Goal: Task Accomplishment & Management: Use online tool/utility

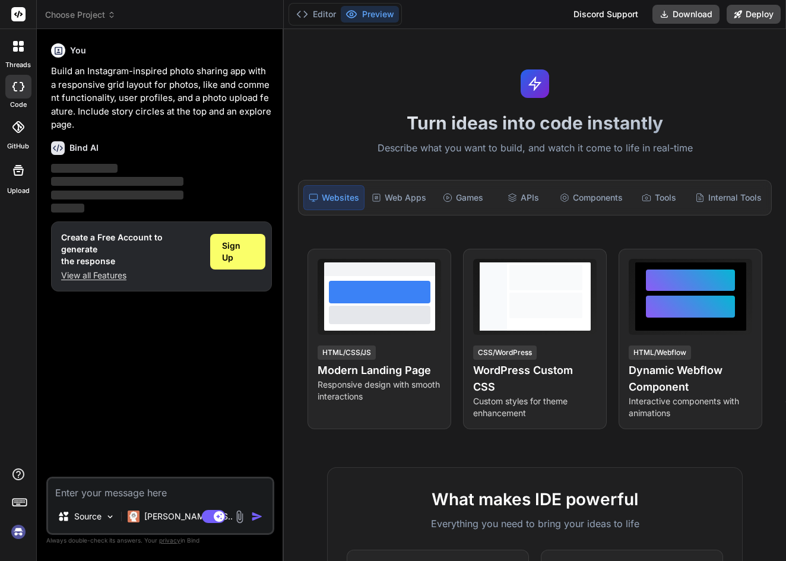
click at [18, 531] on img at bounding box center [18, 532] width 20 height 20
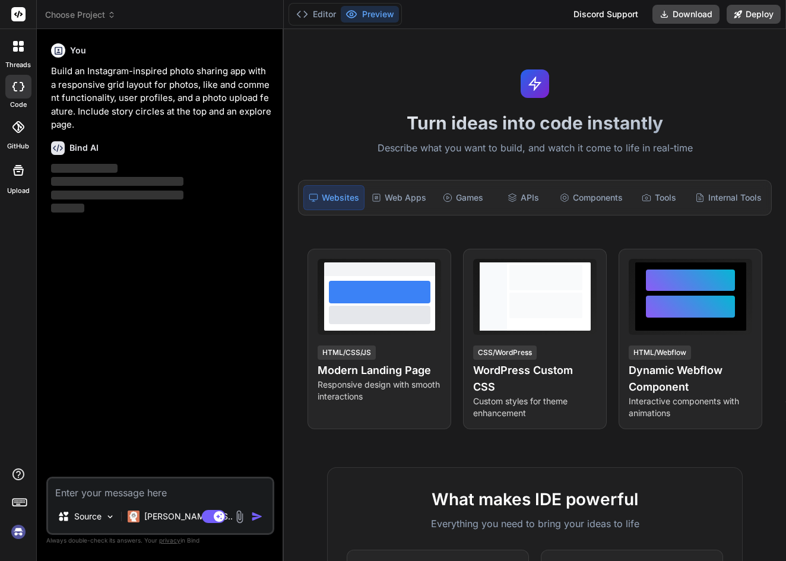
click at [17, 83] on icon at bounding box center [18, 87] width 12 height 10
click at [18, 55] on div at bounding box center [18, 46] width 25 height 25
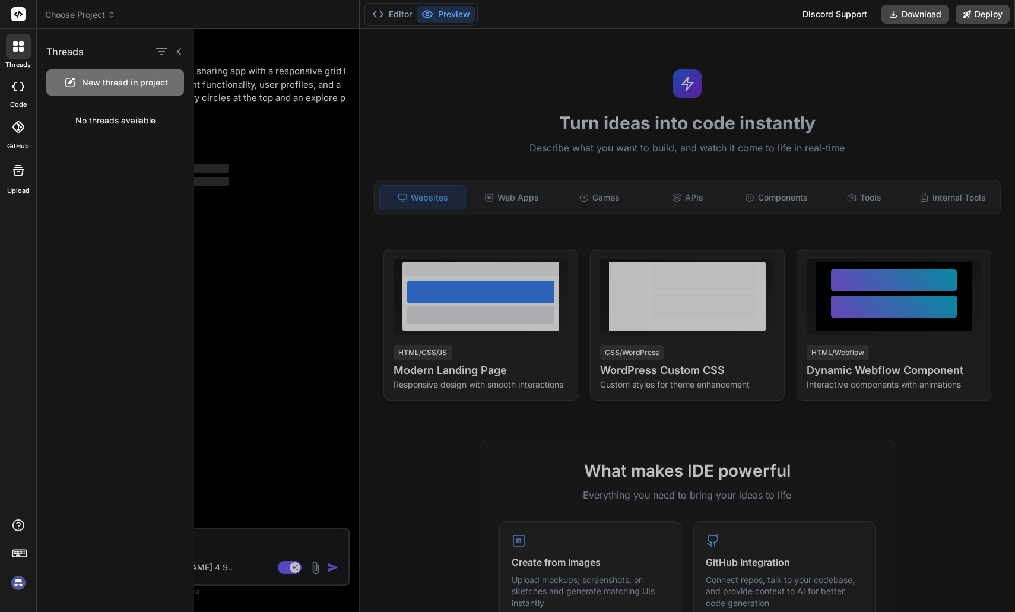
click at [22, 85] on icon at bounding box center [22, 87] width 5 height 10
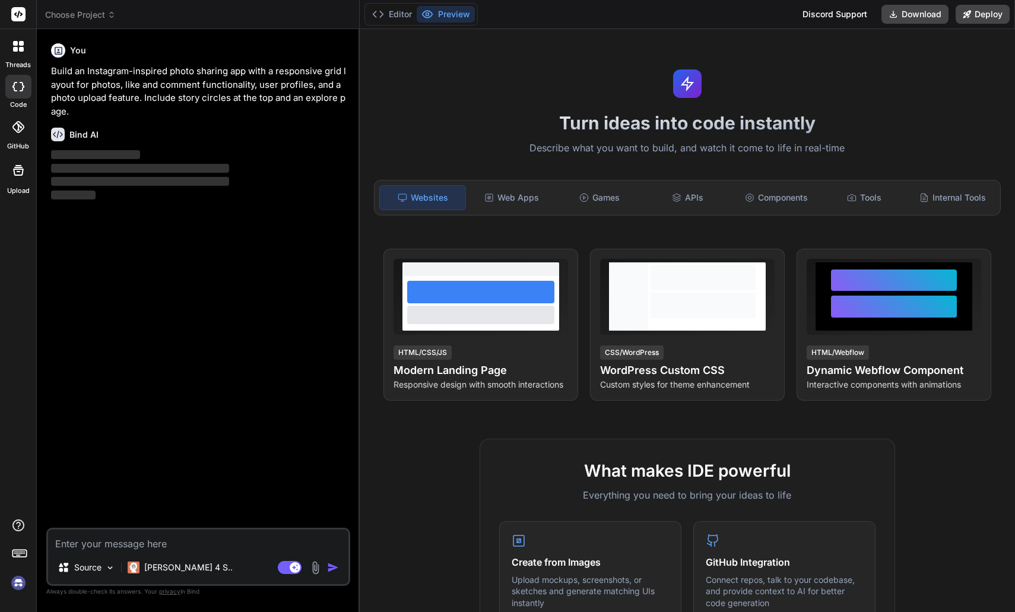
click at [24, 123] on div at bounding box center [18, 127] width 26 height 26
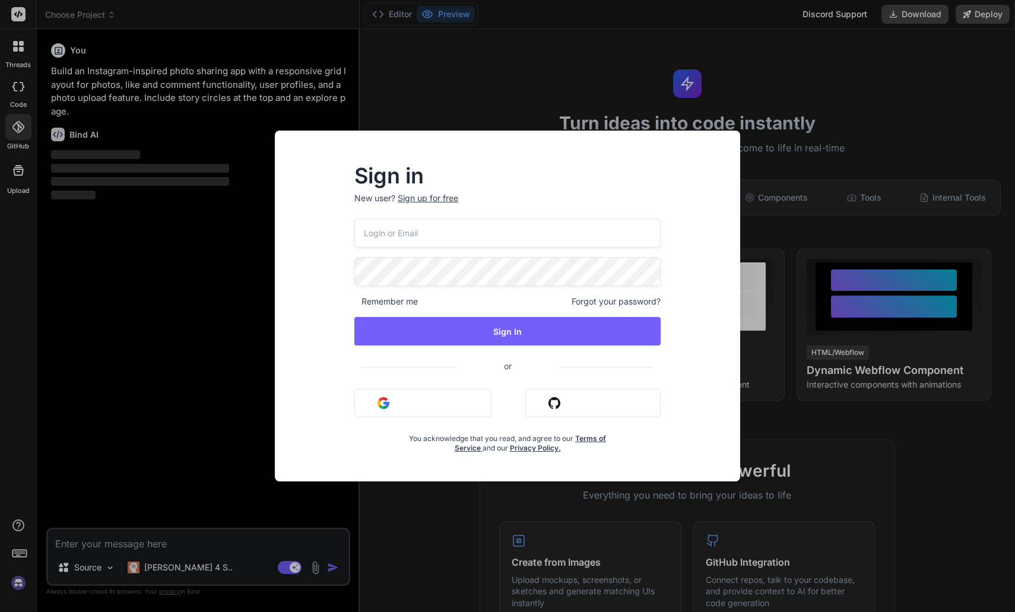
click at [215, 285] on div "Sign in New user? Sign up for free Remember me Forgot your password? Sign In or…" at bounding box center [507, 306] width 1015 height 612
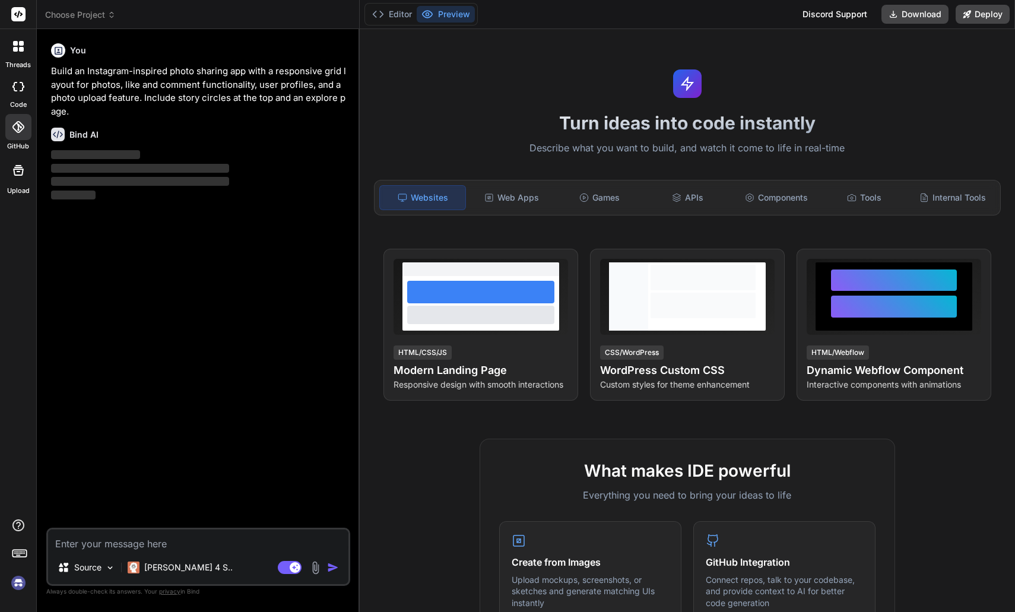
click at [94, 162] on p "‌" at bounding box center [199, 169] width 297 height 14
click at [495, 200] on div "Web Apps" at bounding box center [511, 197] width 86 height 25
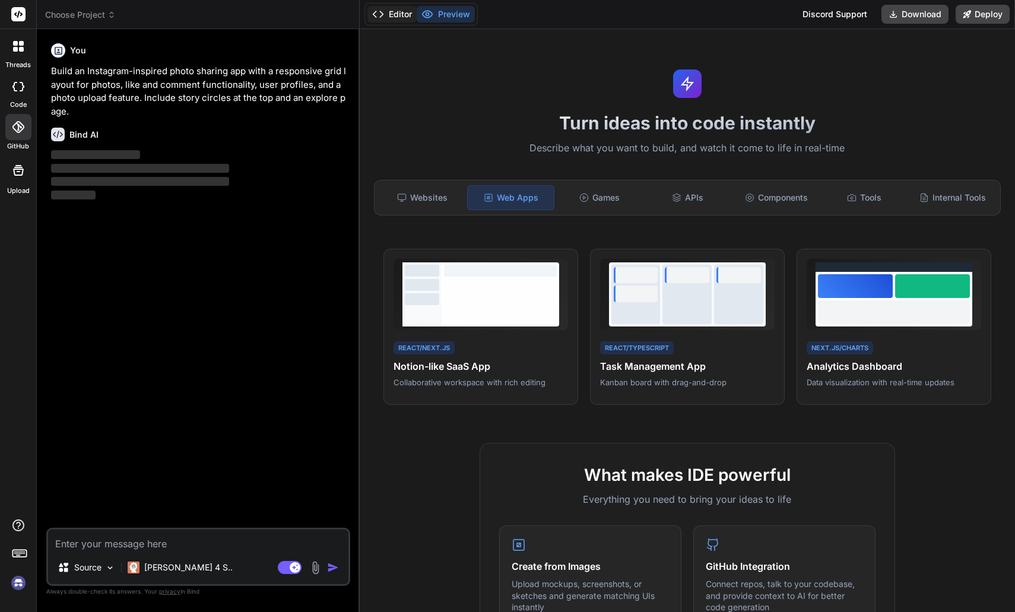
click at [391, 16] on button "Editor" at bounding box center [392, 14] width 49 height 17
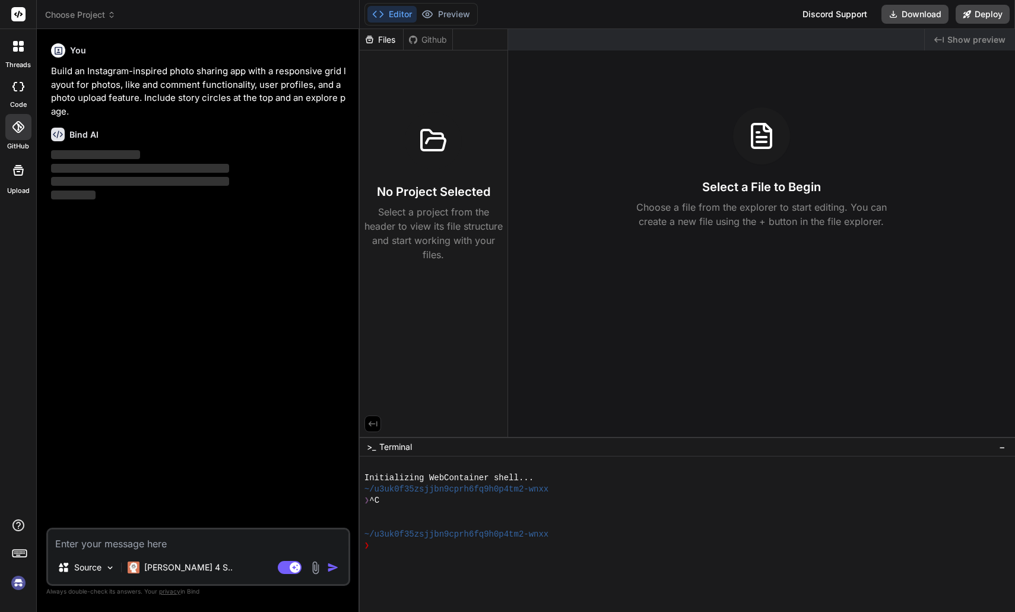
click at [30, 52] on div at bounding box center [18, 46] width 25 height 25
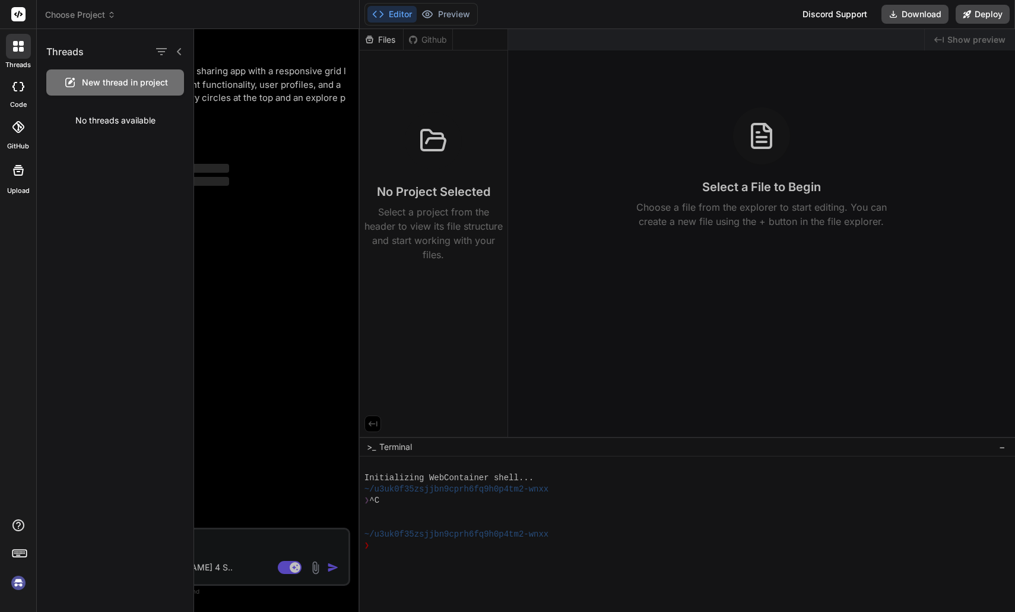
click at [21, 93] on div at bounding box center [18, 87] width 26 height 24
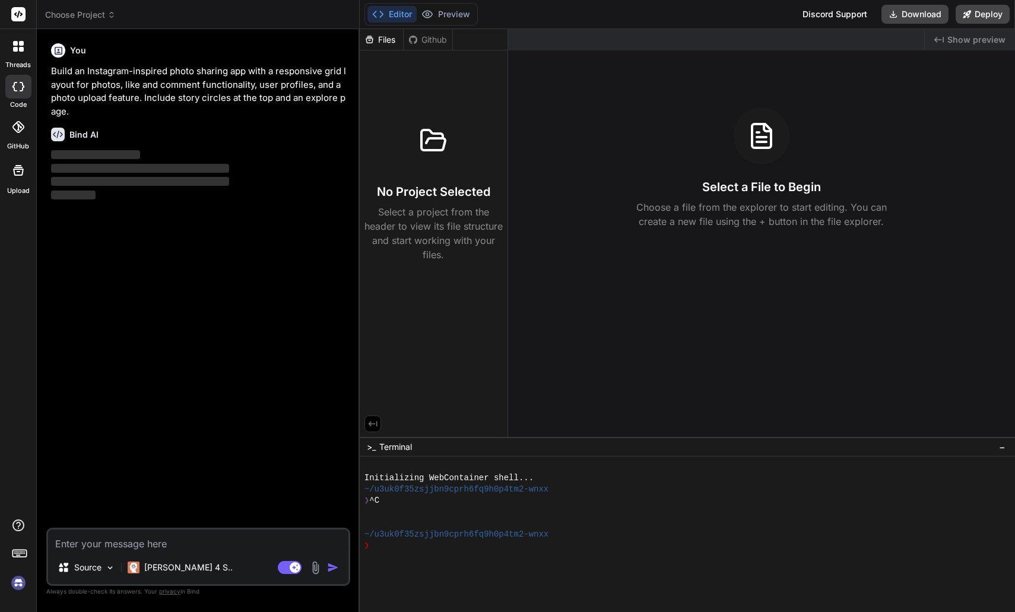
click at [78, 19] on span "Choose Project" at bounding box center [80, 15] width 71 height 12
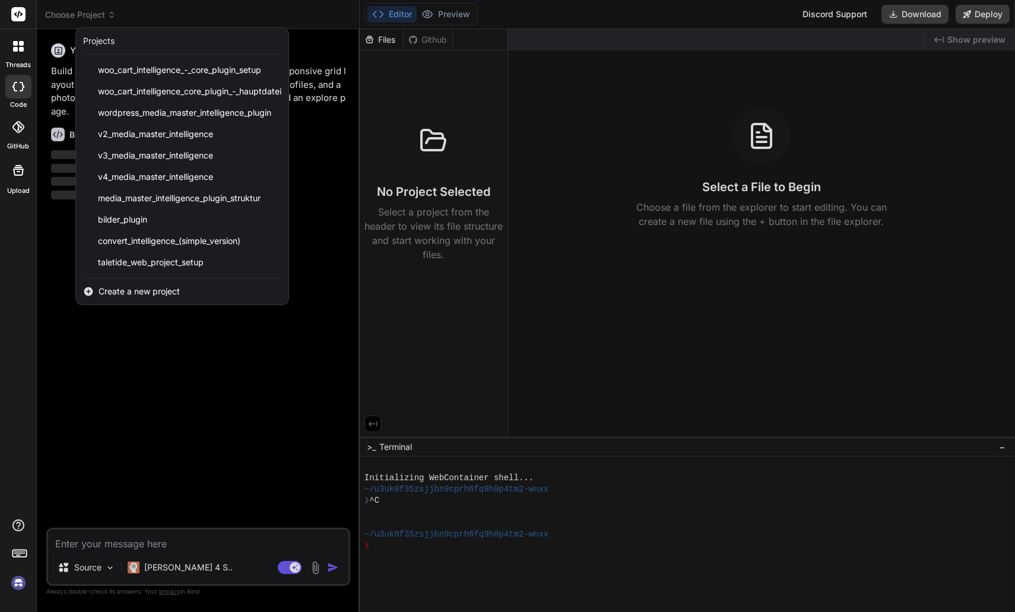
click at [143, 297] on div "Create a new project" at bounding box center [182, 291] width 213 height 26
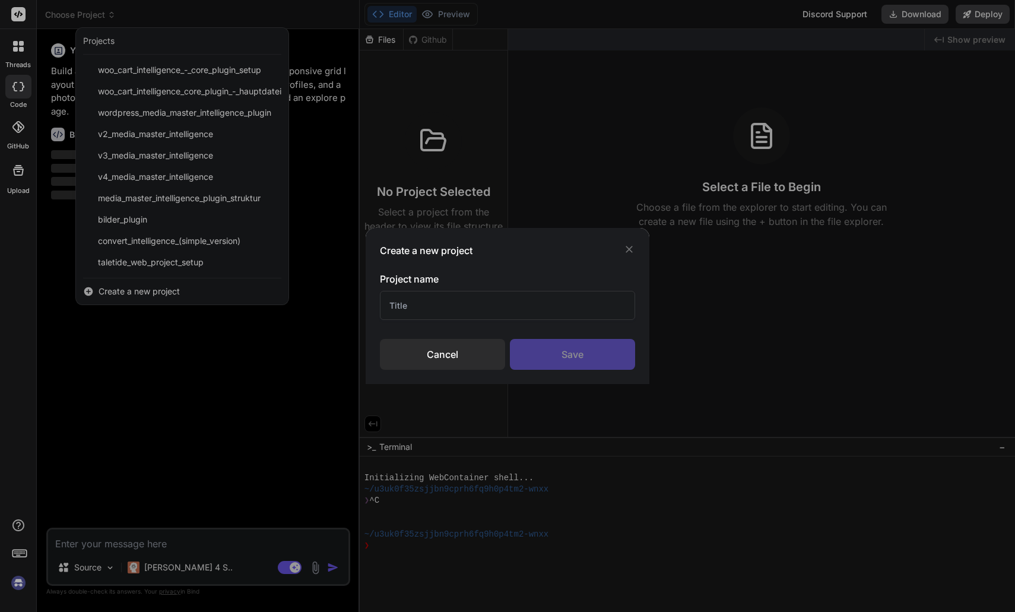
click at [413, 355] on div "Cancel" at bounding box center [442, 354] width 125 height 31
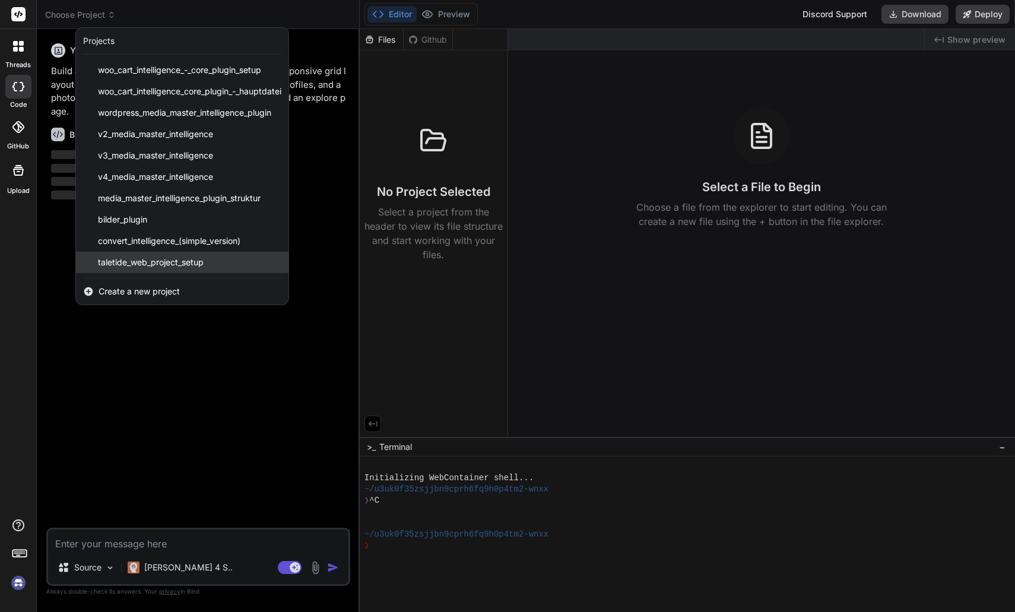
click at [274, 259] on div "taletide_web_project_setup" at bounding box center [182, 262] width 213 height 21
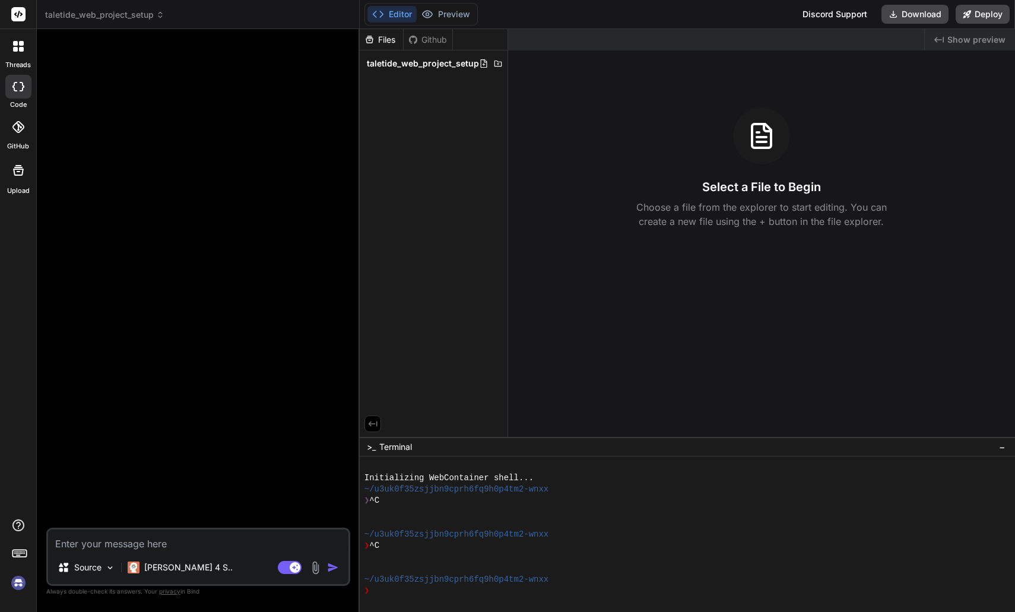
click at [414, 45] on div "Github" at bounding box center [428, 40] width 49 height 12
click at [447, 65] on span "taletide_web_project_setup" at bounding box center [423, 64] width 112 height 12
click at [469, 67] on span "taletide_web_project_setup" at bounding box center [423, 64] width 112 height 12
click at [159, 548] on textarea at bounding box center [198, 540] width 300 height 21
click at [112, 561] on img at bounding box center [110, 568] width 10 height 10
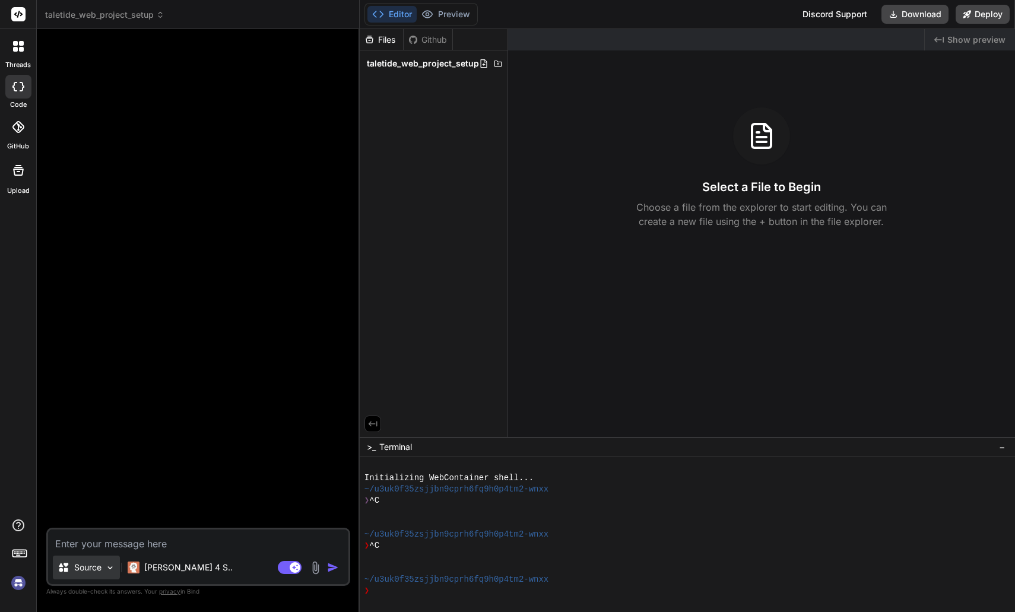
type textarea "x"
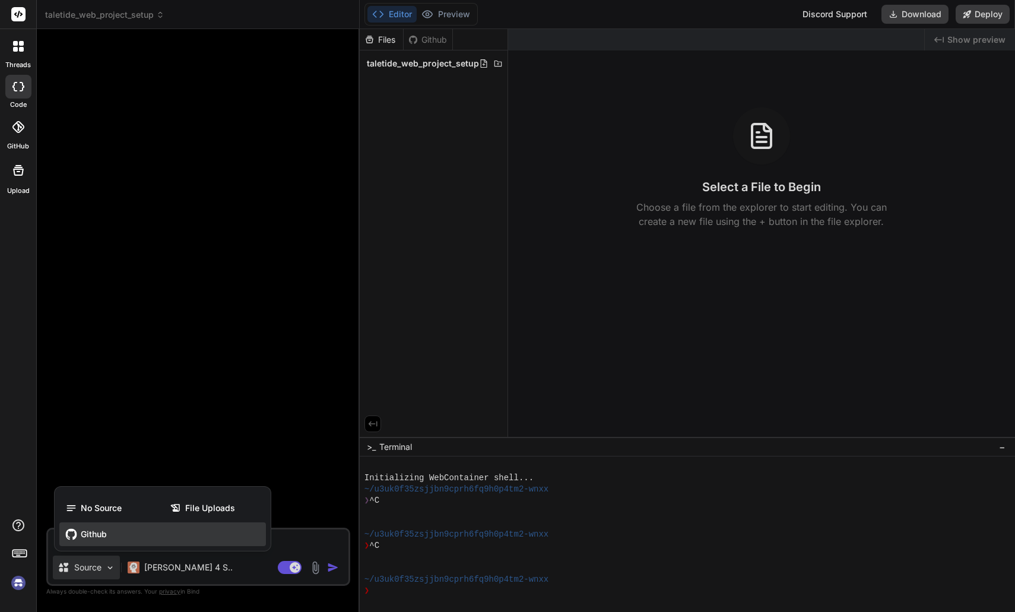
click at [78, 530] on div "Github" at bounding box center [162, 535] width 207 height 24
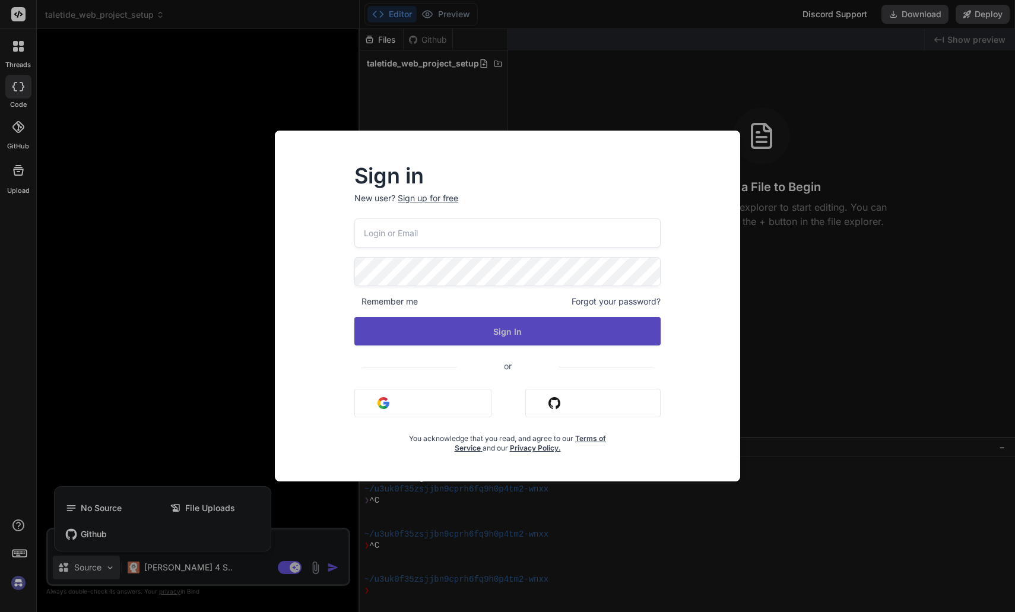
click at [483, 340] on button "Sign In" at bounding box center [507, 331] width 306 height 29
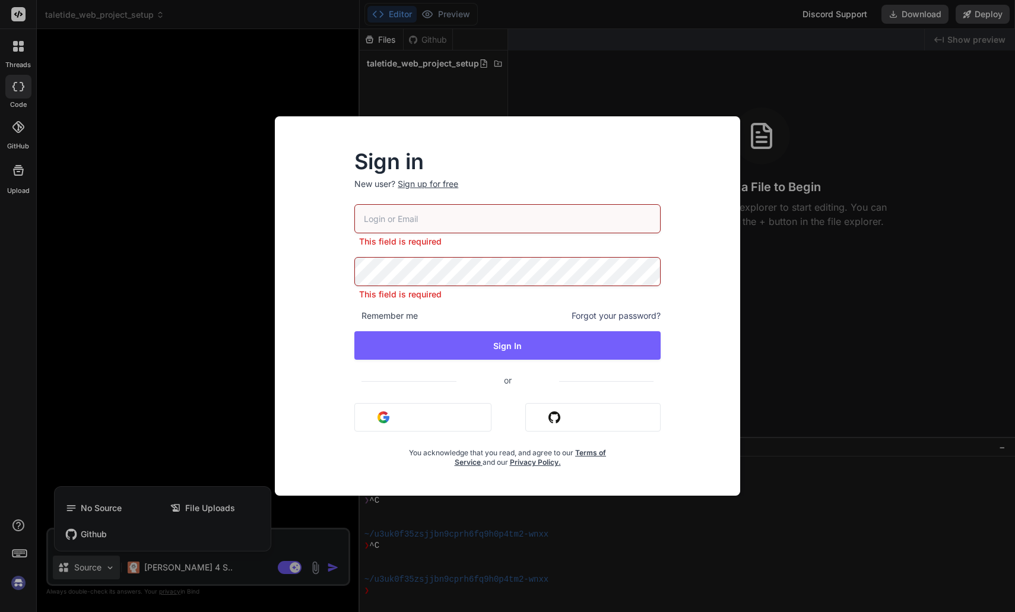
click at [407, 413] on button "Sign in with Google" at bounding box center [422, 417] width 137 height 29
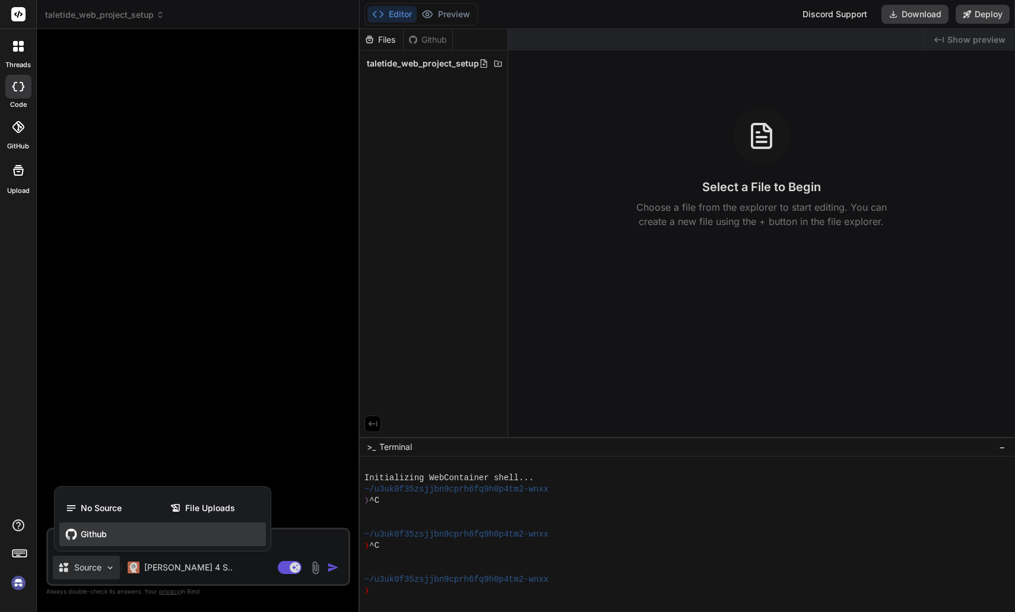
click at [106, 537] on span "Github" at bounding box center [94, 534] width 26 height 12
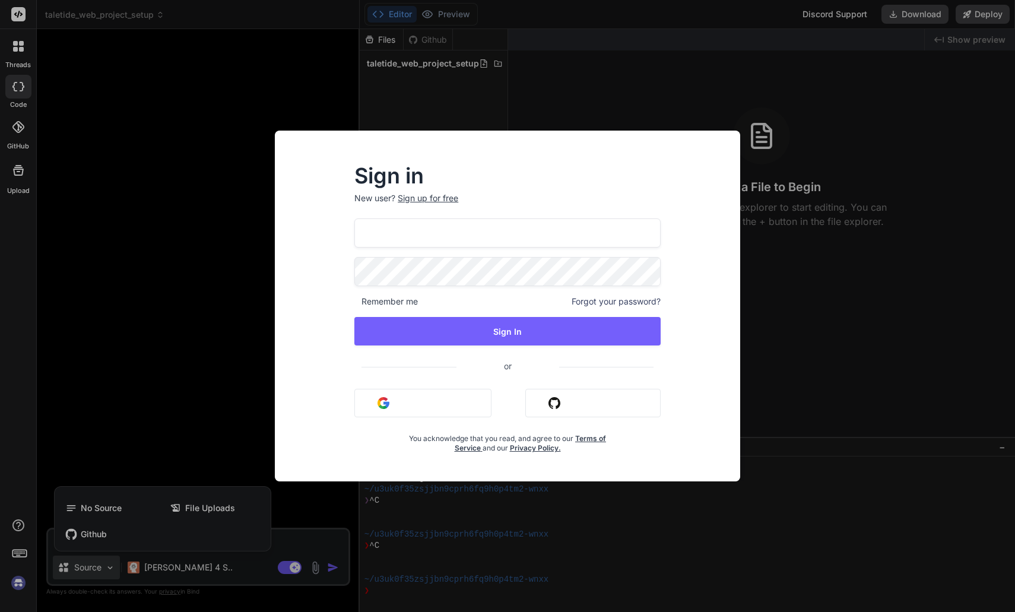
type input "[PERSON_NAME]"
click at [481, 239] on input "[PERSON_NAME]" at bounding box center [507, 233] width 306 height 29
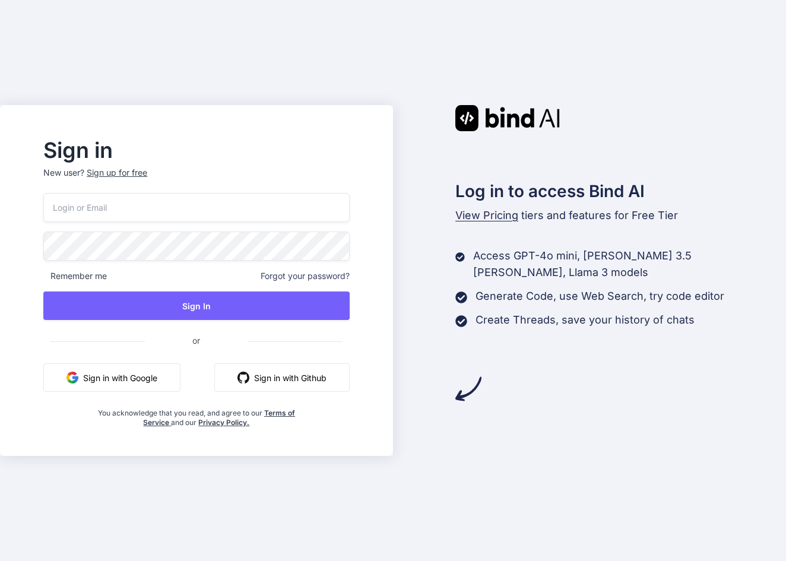
click at [112, 378] on button "Sign in with Google" at bounding box center [111, 377] width 137 height 29
click at [111, 377] on button "Sign in with Google" at bounding box center [111, 377] width 137 height 29
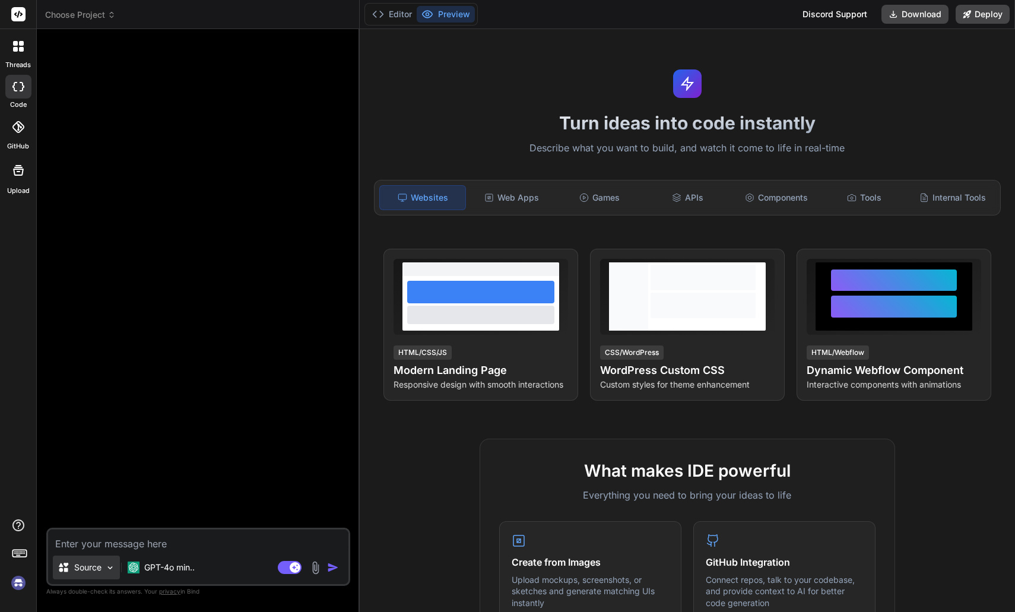
click at [99, 564] on p "Source" at bounding box center [87, 568] width 27 height 12
type textarea "x"
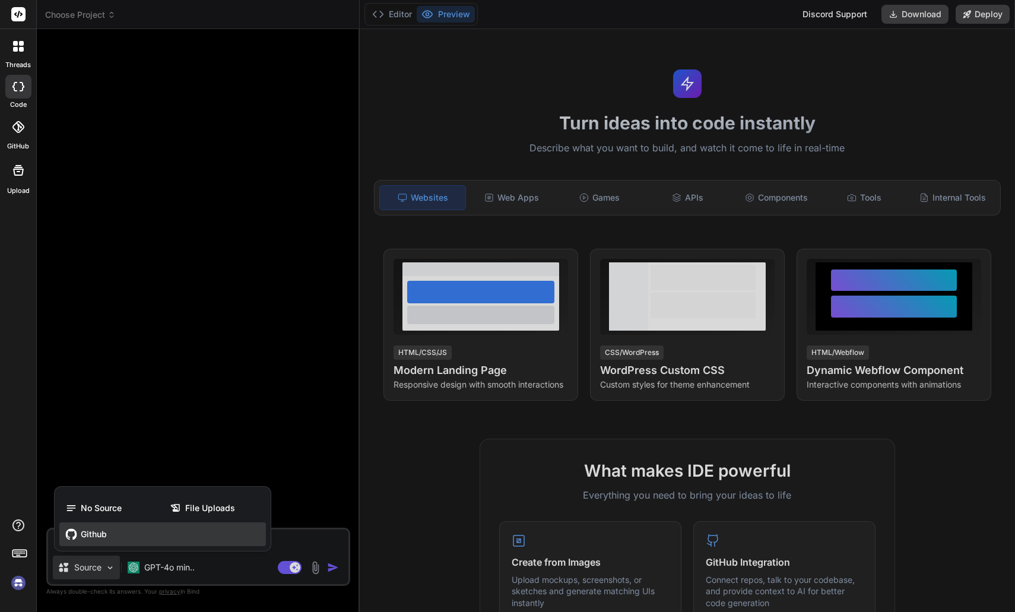
click at [113, 529] on div "Github" at bounding box center [162, 535] width 207 height 24
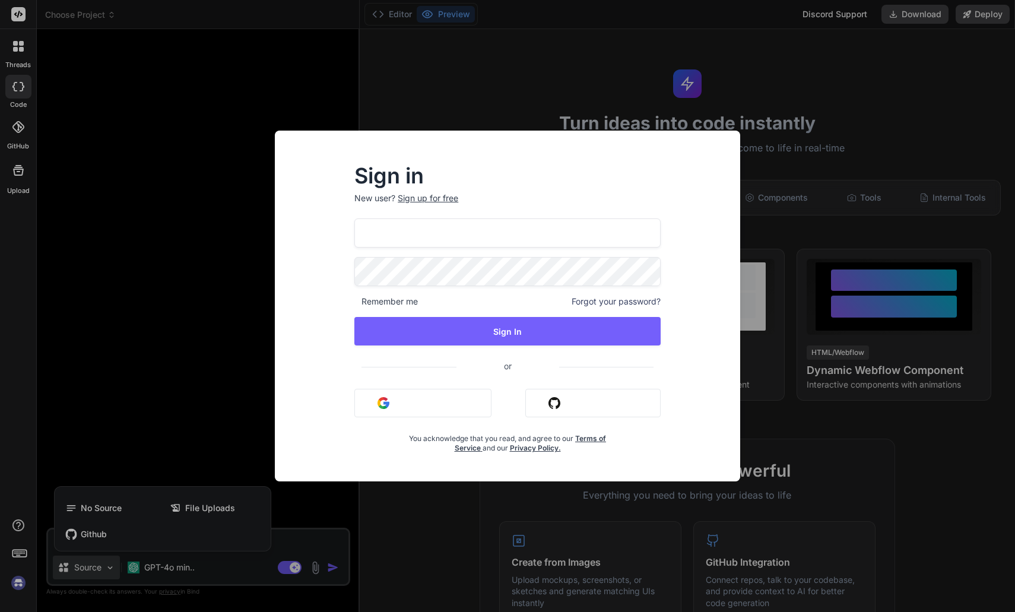
drag, startPoint x: 508, startPoint y: 244, endPoint x: 385, endPoint y: 222, distance: 124.9
click at [375, 224] on input "hagen.puls@" at bounding box center [507, 233] width 306 height 29
click at [433, 236] on input "hagen.puls@" at bounding box center [507, 233] width 306 height 29
type input "hagen.puls@gmail.com"
